Goal: Obtain resource: Download file/media

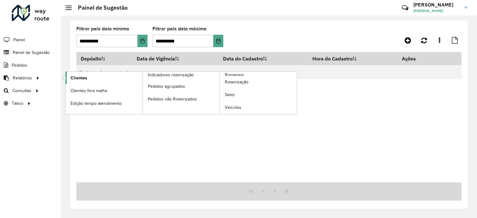
click at [76, 77] on span "Clientes" at bounding box center [78, 78] width 17 height 7
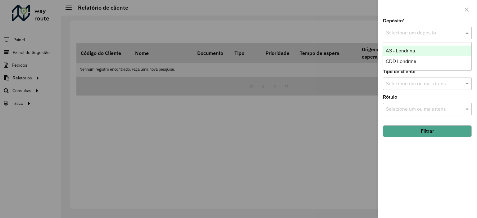
click at [431, 32] on input "text" at bounding box center [421, 32] width 70 height 7
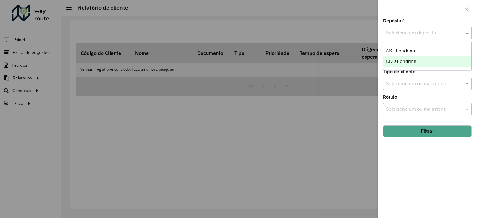
click at [398, 61] on span "CDD Londrina" at bounding box center [400, 61] width 30 height 5
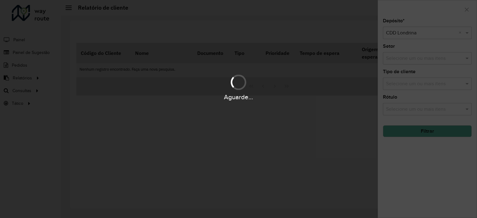
click at [404, 132] on div "Aguarde..." at bounding box center [238, 109] width 477 height 218
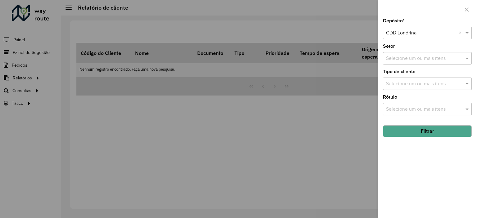
click at [404, 132] on button "Filtrar" at bounding box center [427, 131] width 89 height 12
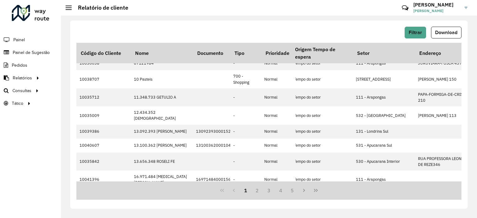
scroll to position [103, 844]
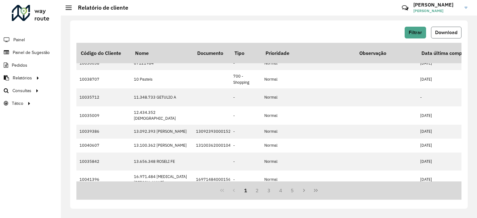
click at [444, 28] on button "Download" at bounding box center [446, 33] width 30 height 12
click at [252, 118] on td "-" at bounding box center [245, 115] width 31 height 18
